Goal: Task Accomplishment & Management: Use online tool/utility

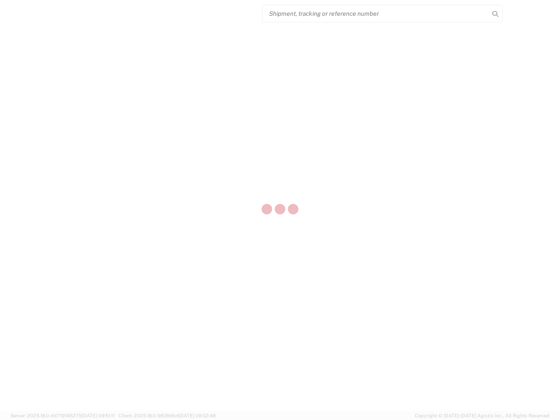
select select "US"
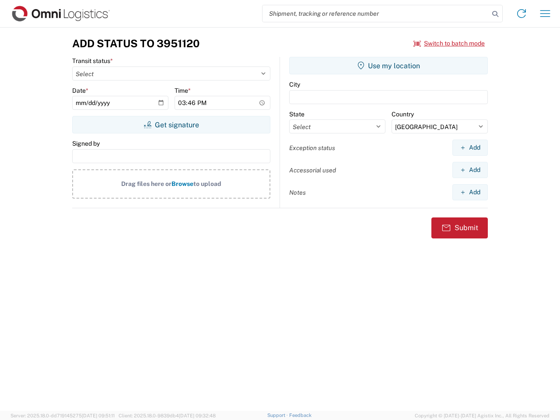
click at [376, 14] on input "search" at bounding box center [375, 13] width 227 height 17
click at [495, 14] on icon at bounding box center [495, 14] width 12 height 12
click at [521, 14] on icon at bounding box center [521, 14] width 14 height 14
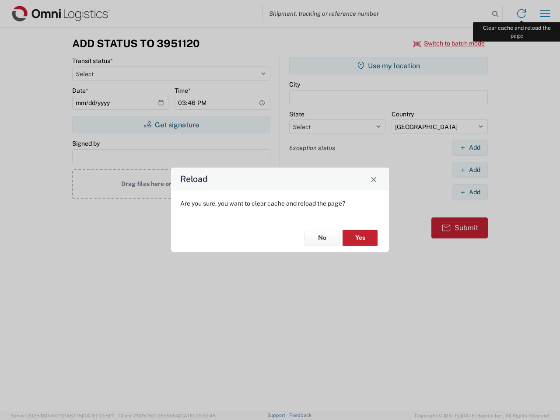
click at [545, 14] on div "Reload Are you sure, you want to clear cache and reload the page? No Yes" at bounding box center [280, 210] width 560 height 420
click at [449, 43] on div "Reload Are you sure, you want to clear cache and reload the page? No Yes" at bounding box center [280, 210] width 560 height 420
click at [171, 125] on div "Reload Are you sure, you want to clear cache and reload the page? No Yes" at bounding box center [280, 210] width 560 height 420
click at [388, 66] on div "Reload Are you sure, you want to clear cache and reload the page? No Yes" at bounding box center [280, 210] width 560 height 420
click at [470, 147] on div "Reload Are you sure, you want to clear cache and reload the page? No Yes" at bounding box center [280, 210] width 560 height 420
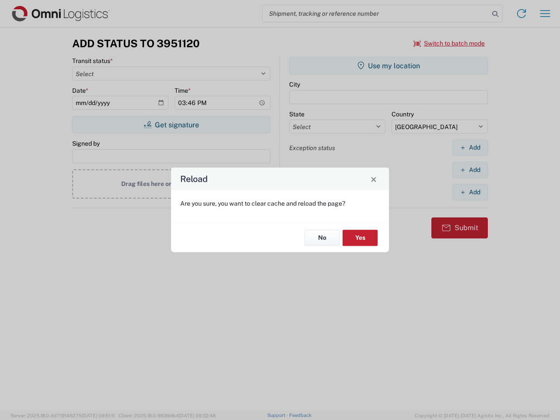
click at [470, 170] on div "Reload Are you sure, you want to clear cache and reload the page? No Yes" at bounding box center [280, 210] width 560 height 420
click at [470, 192] on div "Reload Are you sure, you want to clear cache and reload the page? No Yes" at bounding box center [280, 210] width 560 height 420
